Goal: Task Accomplishment & Management: Manage account settings

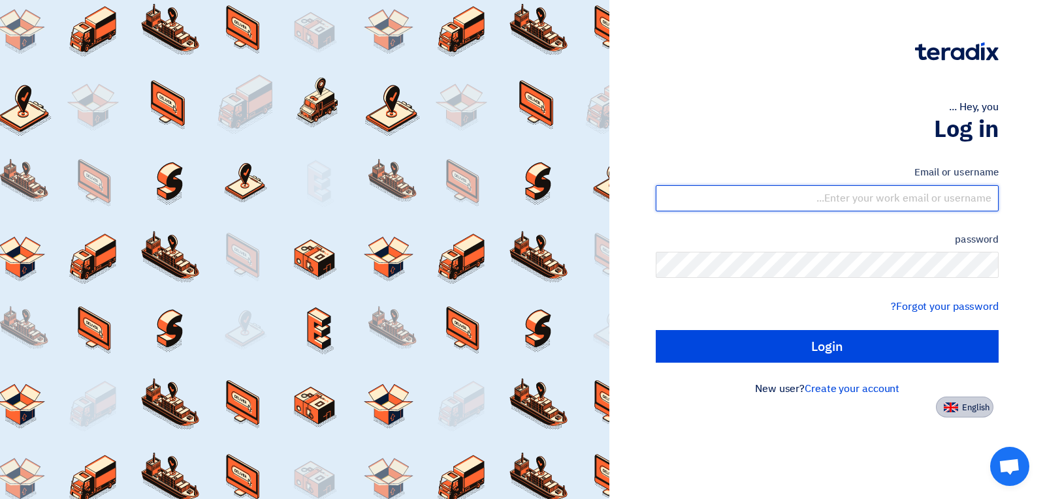
type input "[EMAIL_ADDRESS][DOMAIN_NAME]"
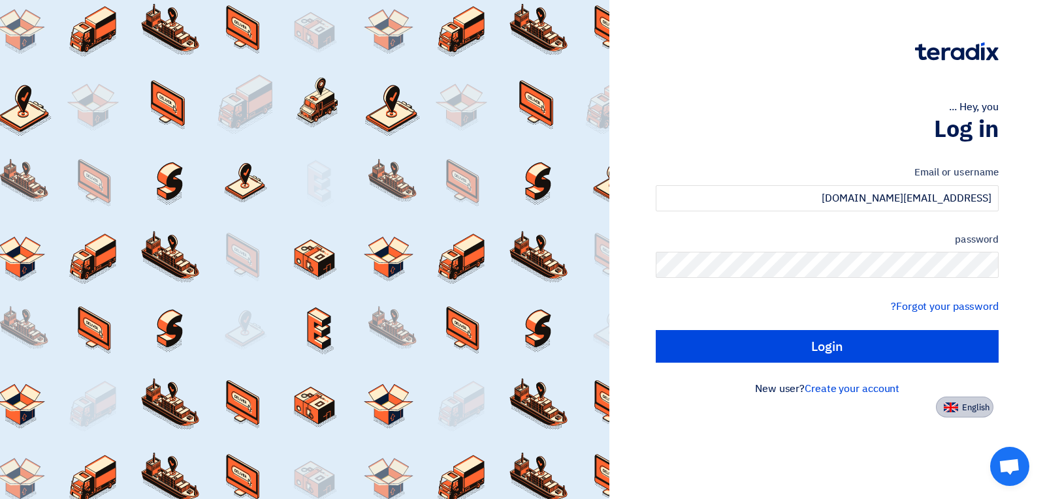
click at [967, 407] on font "English" at bounding box center [975, 408] width 27 height 12
type input "Sign in"
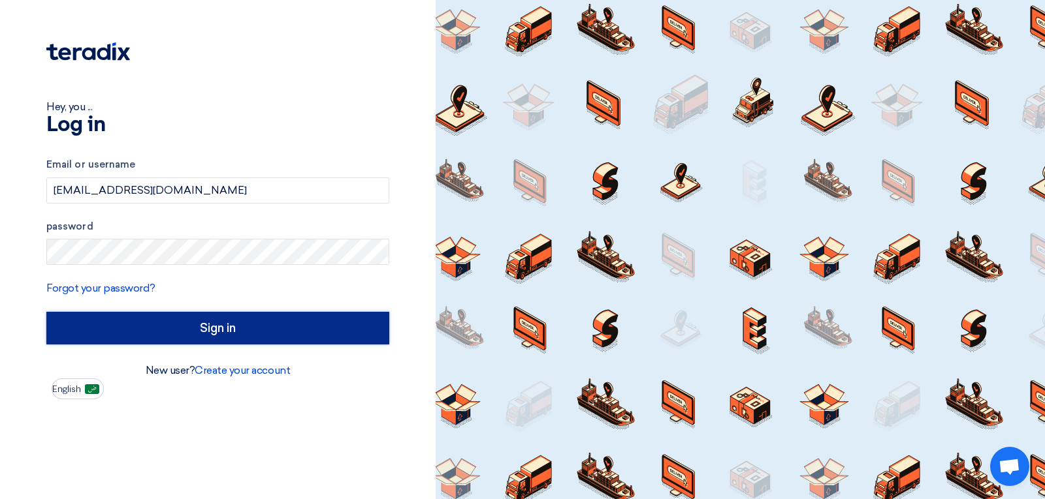
click at [266, 319] on input "Sign in" at bounding box center [217, 328] width 343 height 33
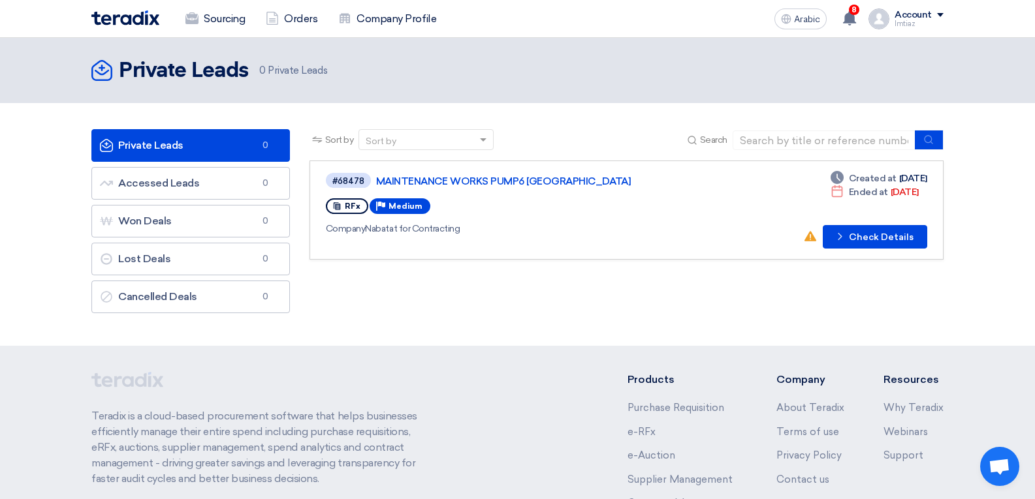
click at [200, 138] on link "Private Leads Private Leads 0" at bounding box center [190, 145] width 198 height 33
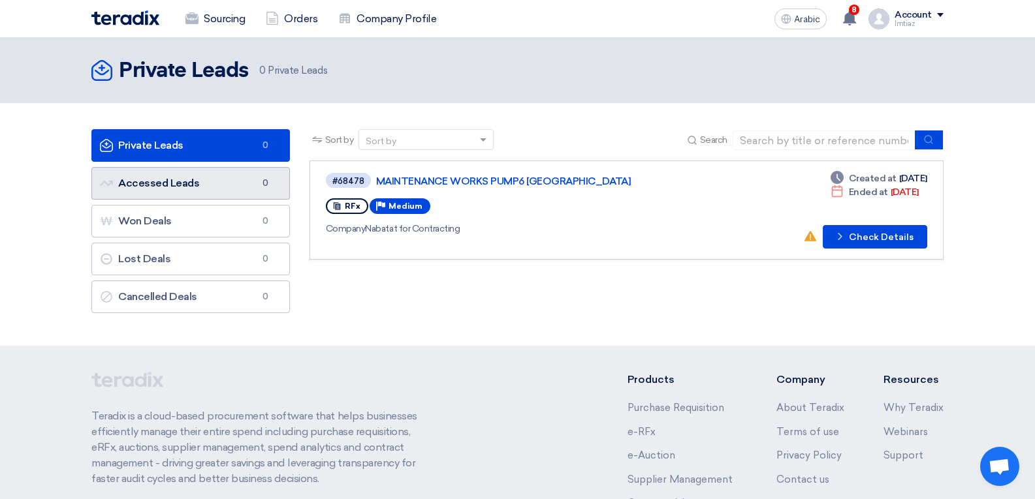
click at [196, 181] on font "Accessed Leads" at bounding box center [158, 183] width 81 height 12
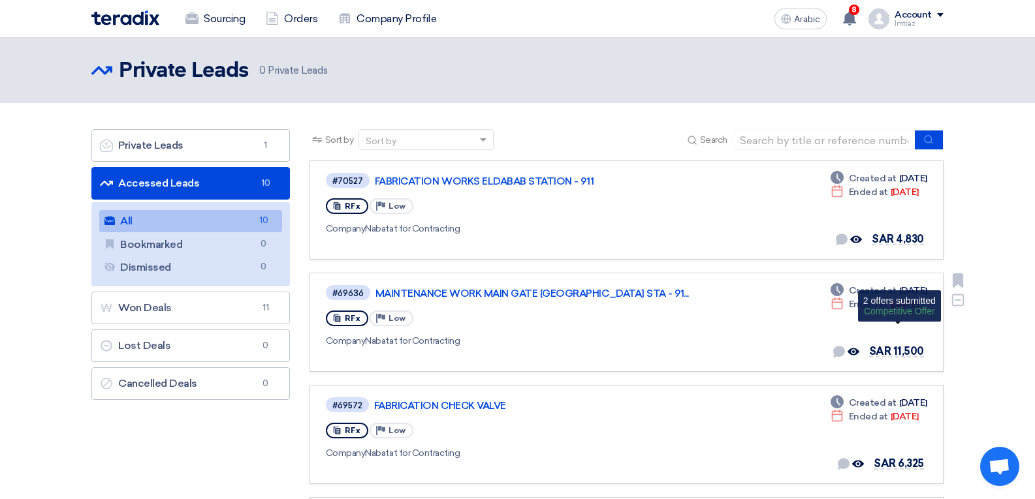
click at [898, 353] on font "SAR 11,500" at bounding box center [896, 351] width 55 height 12
click at [896, 351] on font "SAR 11,500" at bounding box center [896, 351] width 55 height 12
click at [853, 351] on use at bounding box center [853, 352] width 12 height 7
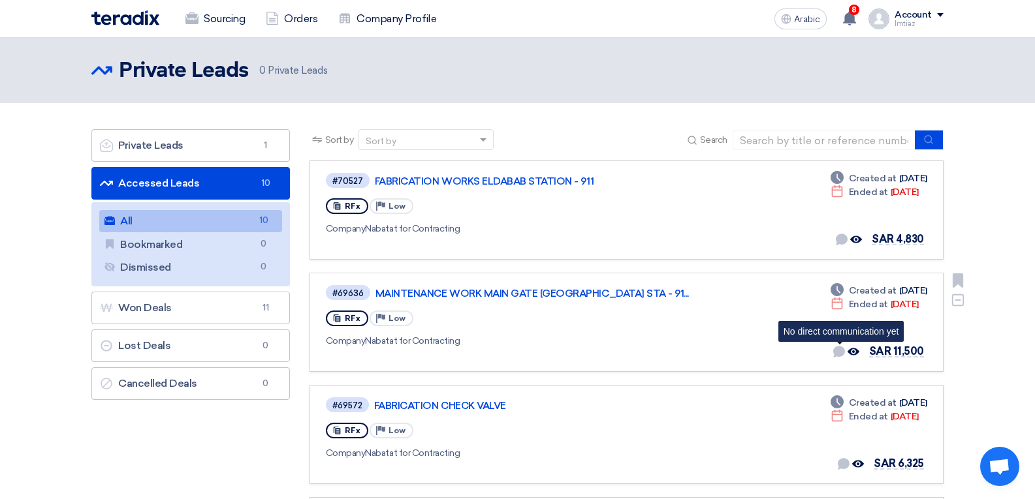
click at [840, 350] on use at bounding box center [839, 352] width 12 height 12
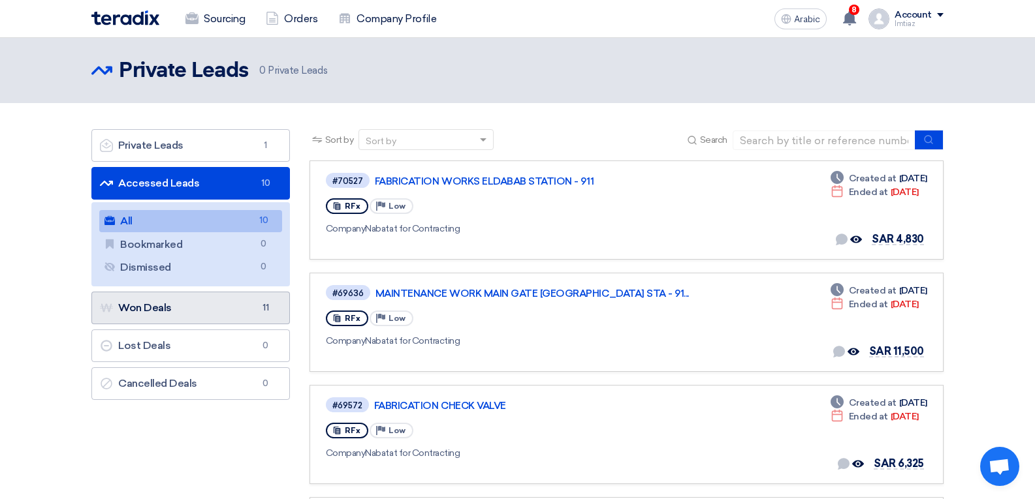
click at [200, 304] on link "Won Deals Won Deals 11" at bounding box center [190, 308] width 198 height 33
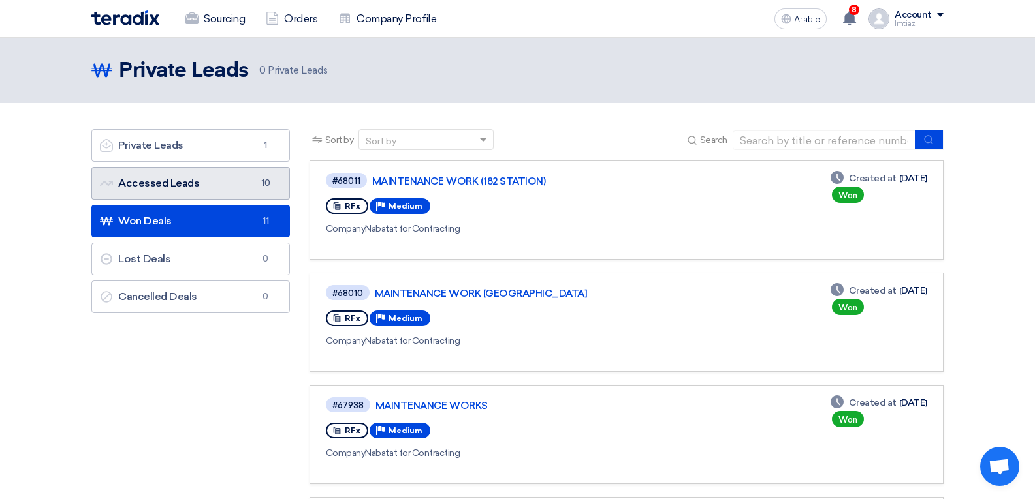
click at [237, 180] on link "Accessed Leads Accessed Leads 10" at bounding box center [190, 183] width 198 height 33
